Goal: Task Accomplishment & Management: Manage account settings

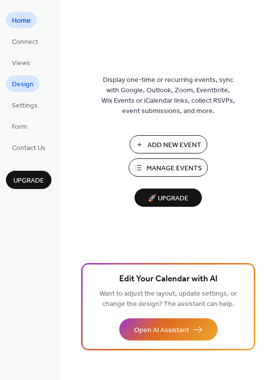
click at [24, 83] on span "Design" at bounding box center [23, 85] width 22 height 10
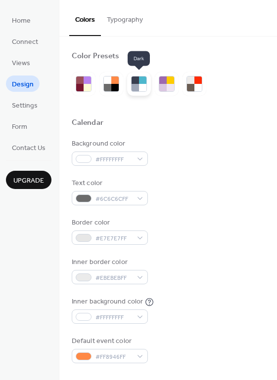
click at [144, 83] on div at bounding box center [142, 80] width 7 height 7
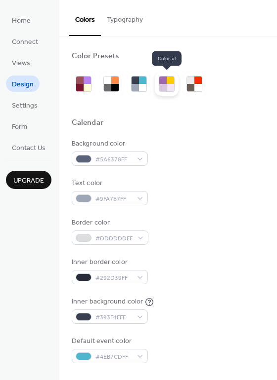
click at [165, 83] on div at bounding box center [162, 80] width 7 height 7
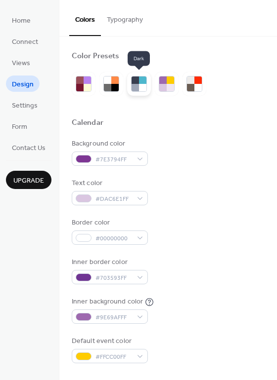
click at [138, 86] on div at bounding box center [134, 87] width 7 height 7
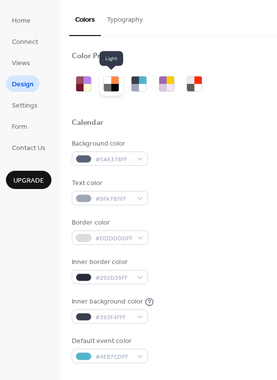
click at [110, 89] on div at bounding box center [107, 87] width 7 height 7
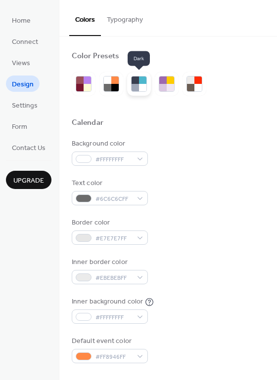
click at [134, 85] on div at bounding box center [134, 87] width 7 height 7
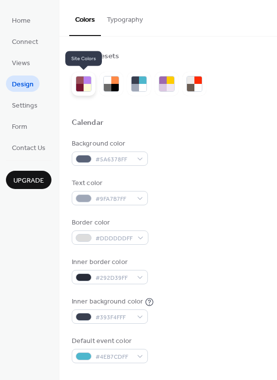
click at [78, 87] on div at bounding box center [79, 87] width 7 height 7
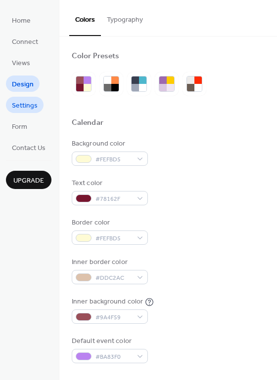
click at [25, 104] on span "Settings" at bounding box center [25, 106] width 26 height 10
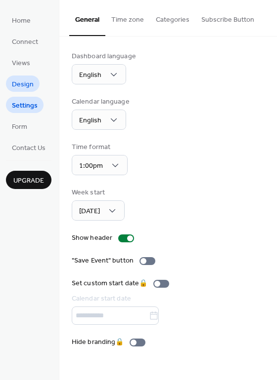
click at [29, 83] on span "Design" at bounding box center [23, 85] width 22 height 10
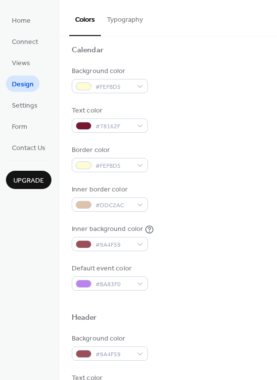
scroll to position [74, 0]
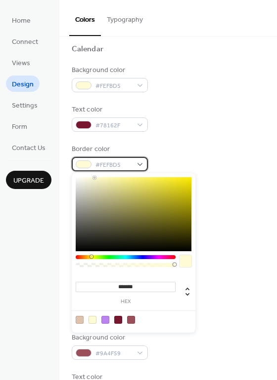
click at [139, 164] on div "#FEFBD5" at bounding box center [110, 164] width 76 height 14
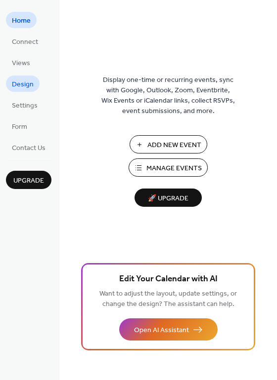
click at [23, 83] on span "Design" at bounding box center [23, 85] width 22 height 10
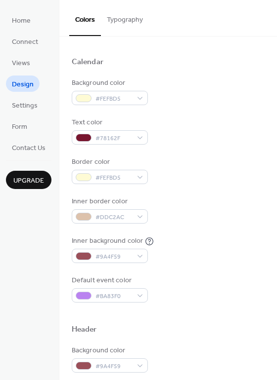
scroll to position [66, 0]
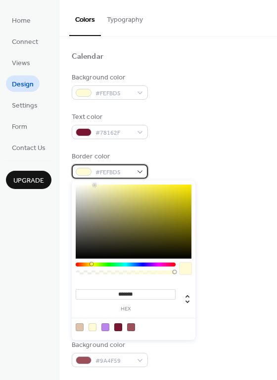
click at [142, 172] on div "#FEFBD5" at bounding box center [110, 172] width 76 height 14
type input "*******"
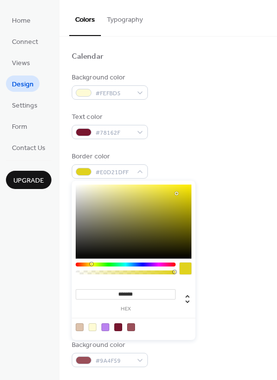
click at [176, 194] on div at bounding box center [134, 222] width 116 height 74
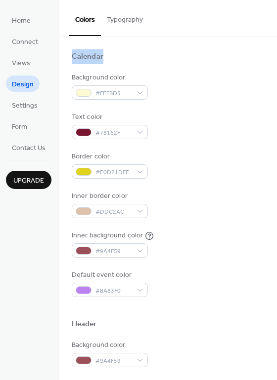
drag, startPoint x: 272, startPoint y: 43, endPoint x: 272, endPoint y: 72, distance: 28.7
click at [272, 72] on div "Color Presets Calendar Background color #FEFBD5 Text color #78162F Border color…" at bounding box center [167, 353] width 217 height 767
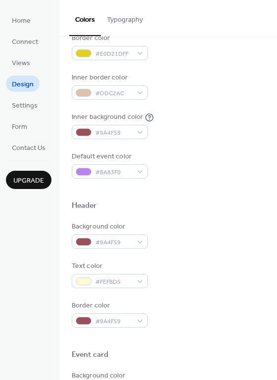
scroll to position [185, 0]
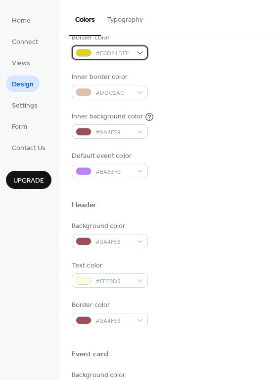
click at [141, 53] on div "#E0D21DFF" at bounding box center [110, 52] width 76 height 14
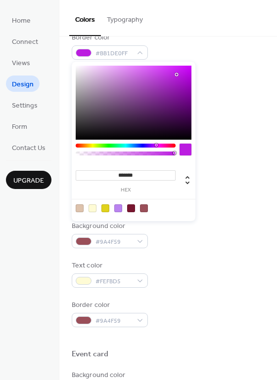
drag, startPoint x: 92, startPoint y: 145, endPoint x: 156, endPoint y: 146, distance: 63.7
click at [156, 146] on div at bounding box center [156, 145] width 3 height 3
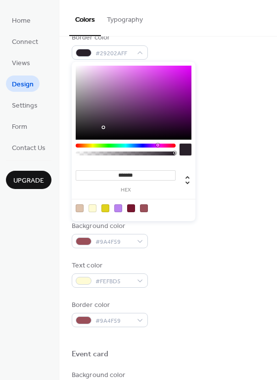
type input "*******"
drag, startPoint x: 177, startPoint y: 74, endPoint x: 104, endPoint y: 126, distance: 89.9
click at [104, 126] on div at bounding box center [103, 126] width 2 height 2
click at [239, 151] on div "Default event color #BA83F0" at bounding box center [168, 164] width 193 height 27
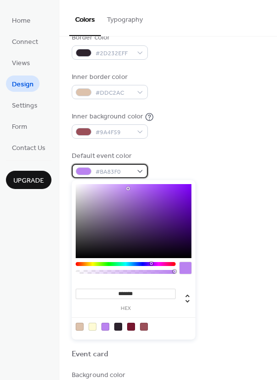
click at [138, 174] on div "#BA83F0" at bounding box center [110, 171] width 76 height 14
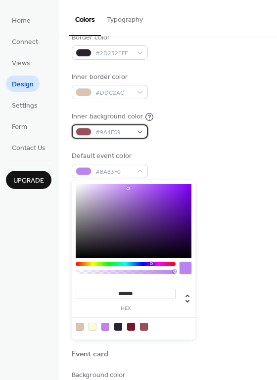
click at [138, 131] on div "#9A4F59" at bounding box center [110, 131] width 76 height 14
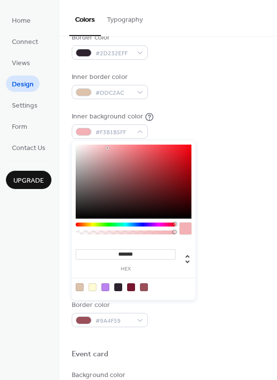
type input "*******"
drag, startPoint x: 131, startPoint y: 173, endPoint x: 105, endPoint y: 148, distance: 36.3
click at [105, 148] on div at bounding box center [105, 148] width 2 height 2
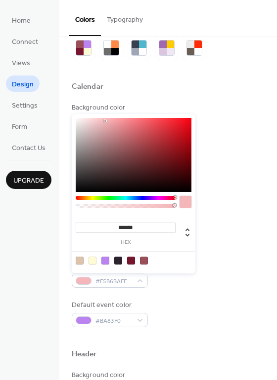
scroll to position [0, 0]
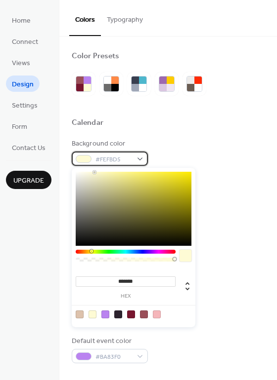
click at [139, 157] on div "#FEFBD5" at bounding box center [110, 159] width 76 height 14
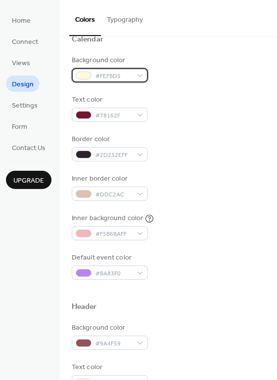
scroll to position [84, 0]
click at [136, 78] on div "#FEFBD5" at bounding box center [110, 75] width 76 height 14
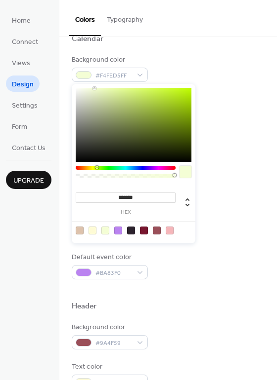
click at [96, 166] on div at bounding box center [126, 168] width 100 height 4
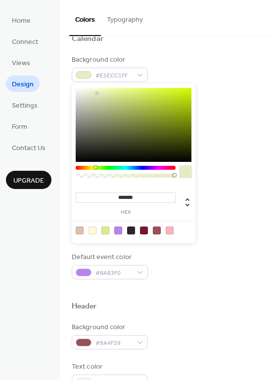
type input "*******"
click at [96, 93] on div at bounding box center [96, 93] width 2 height 2
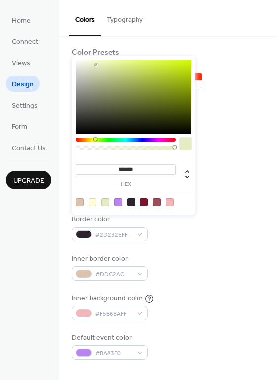
scroll to position [0, 0]
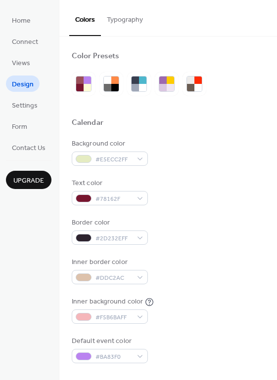
click at [235, 97] on div at bounding box center [168, 107] width 193 height 22
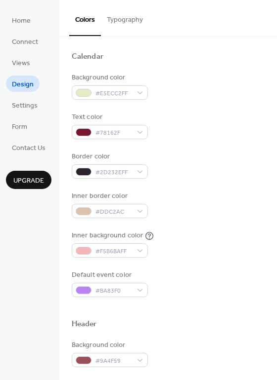
scroll to position [67, 0]
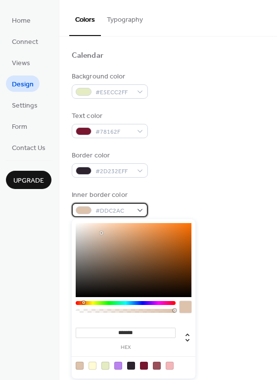
click at [140, 210] on div "#DDC2AC" at bounding box center [110, 210] width 76 height 14
click at [116, 210] on span "#DDC2AC" at bounding box center [113, 211] width 37 height 10
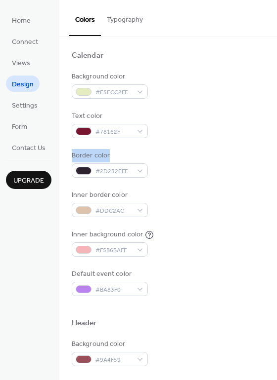
drag, startPoint x: 273, startPoint y: 137, endPoint x: 276, endPoint y: 151, distance: 13.8
click at [276, 151] on div "Color Presets Calendar Background color #E5ECC2FF Text color #78162F Border col…" at bounding box center [167, 209] width 217 height 344
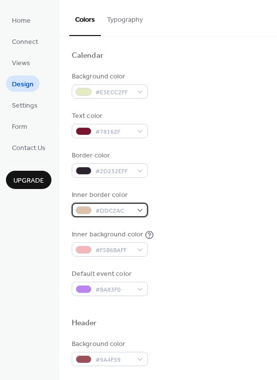
click at [140, 209] on div "#DDC2AC" at bounding box center [110, 210] width 76 height 14
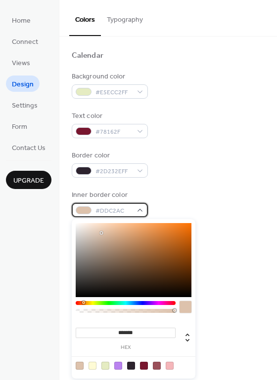
click at [109, 213] on span "#DDC2AC" at bounding box center [113, 211] width 37 height 10
click at [81, 213] on div at bounding box center [84, 211] width 16 height 8
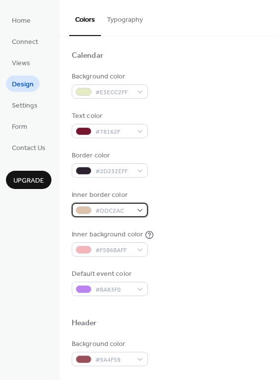
click at [81, 213] on div at bounding box center [84, 211] width 16 height 8
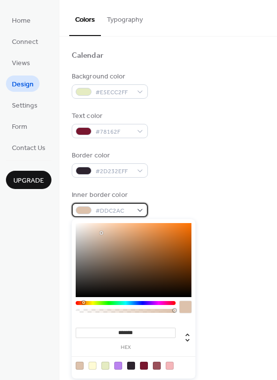
click at [127, 211] on span "#DDC2AC" at bounding box center [113, 211] width 37 height 10
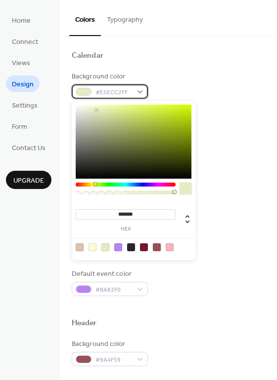
click at [142, 92] on div "#E5ECC2FF" at bounding box center [110, 91] width 76 height 14
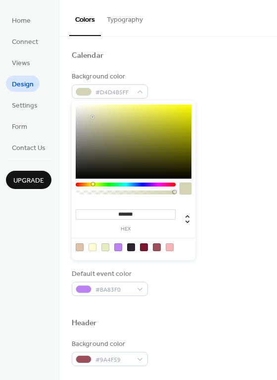
type input "*******"
drag, startPoint x: 97, startPoint y: 111, endPoint x: 93, endPoint y: 117, distance: 6.9
click at [93, 117] on div at bounding box center [94, 118] width 2 height 2
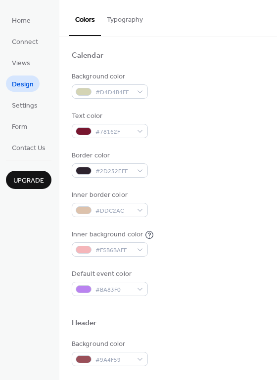
click at [200, 65] on div at bounding box center [168, 68] width 193 height 8
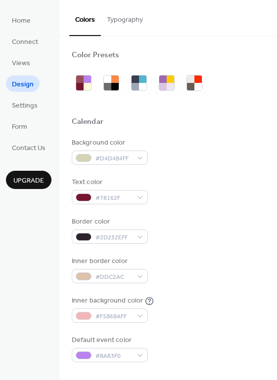
scroll to position [0, 0]
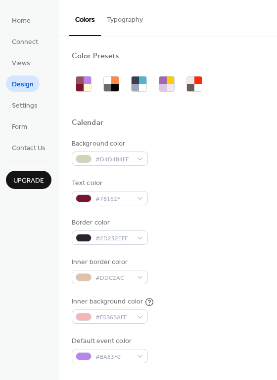
click at [129, 20] on button "Typography" at bounding box center [125, 17] width 48 height 35
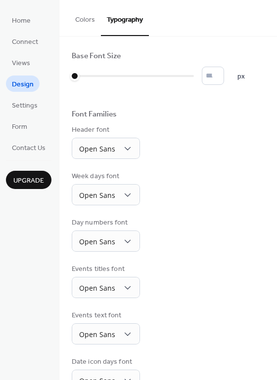
click at [83, 22] on button "Colors" at bounding box center [85, 17] width 32 height 35
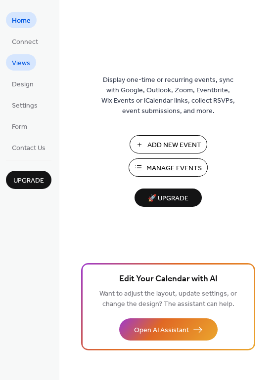
click at [21, 64] on span "Views" at bounding box center [21, 63] width 18 height 10
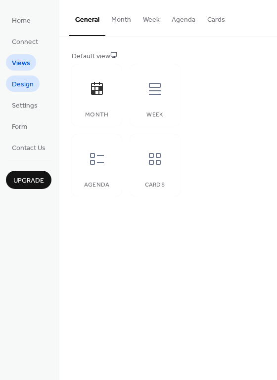
click at [24, 83] on span "Design" at bounding box center [23, 85] width 22 height 10
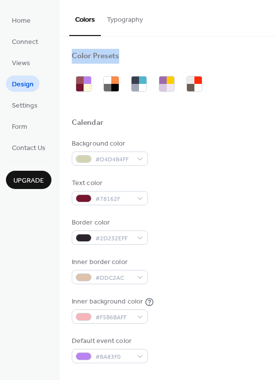
drag, startPoint x: 275, startPoint y: 22, endPoint x: 277, endPoint y: 56, distance: 33.7
click at [276, 56] on html "Home Connect Views Design Settings Form Contact Us Upgrade Design Upgrade Color…" at bounding box center [138, 190] width 277 height 380
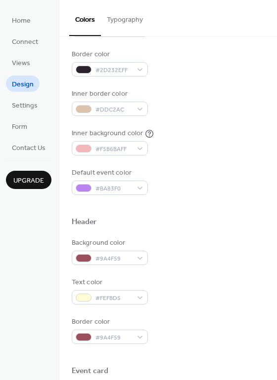
scroll to position [166, 0]
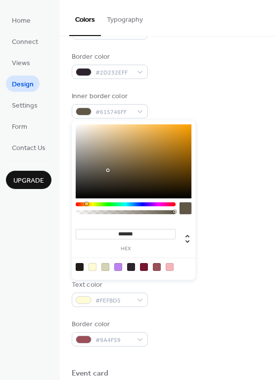
type input "*******"
drag, startPoint x: 137, startPoint y: 113, endPoint x: 108, endPoint y: 162, distance: 56.9
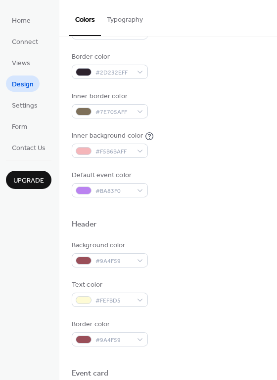
drag, startPoint x: 108, startPoint y: 162, endPoint x: 211, endPoint y: 174, distance: 103.4
click at [211, 174] on div "Default event color #BA83F0" at bounding box center [168, 183] width 193 height 27
